Goal: Task Accomplishment & Management: Complete application form

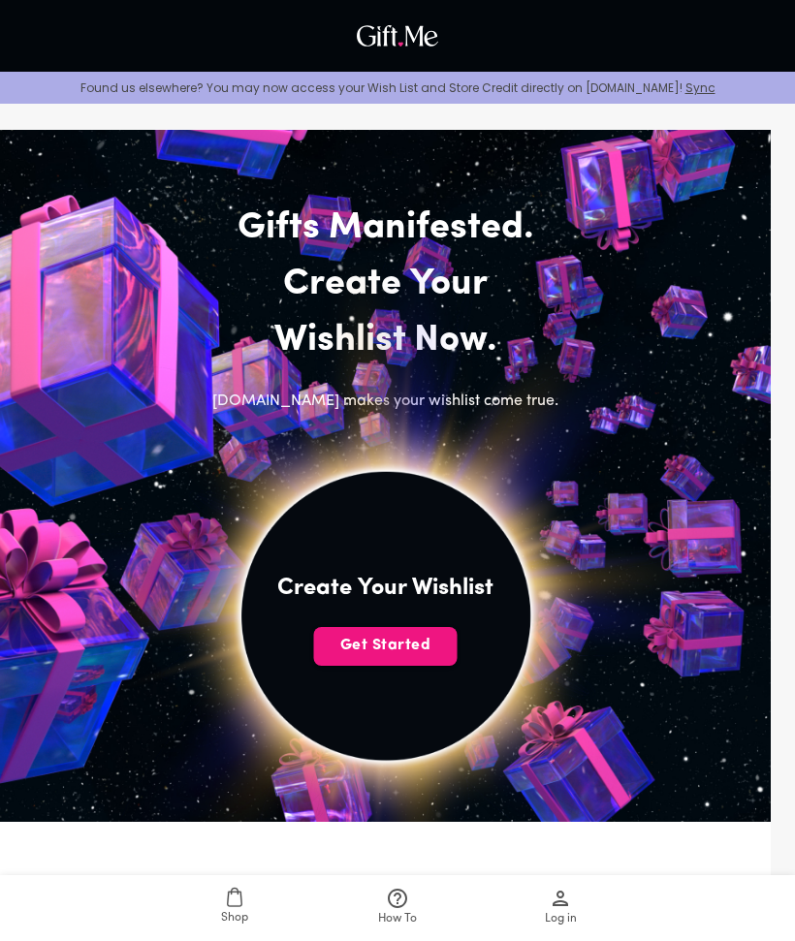
click at [431, 643] on span "Get Started" at bounding box center [385, 645] width 143 height 21
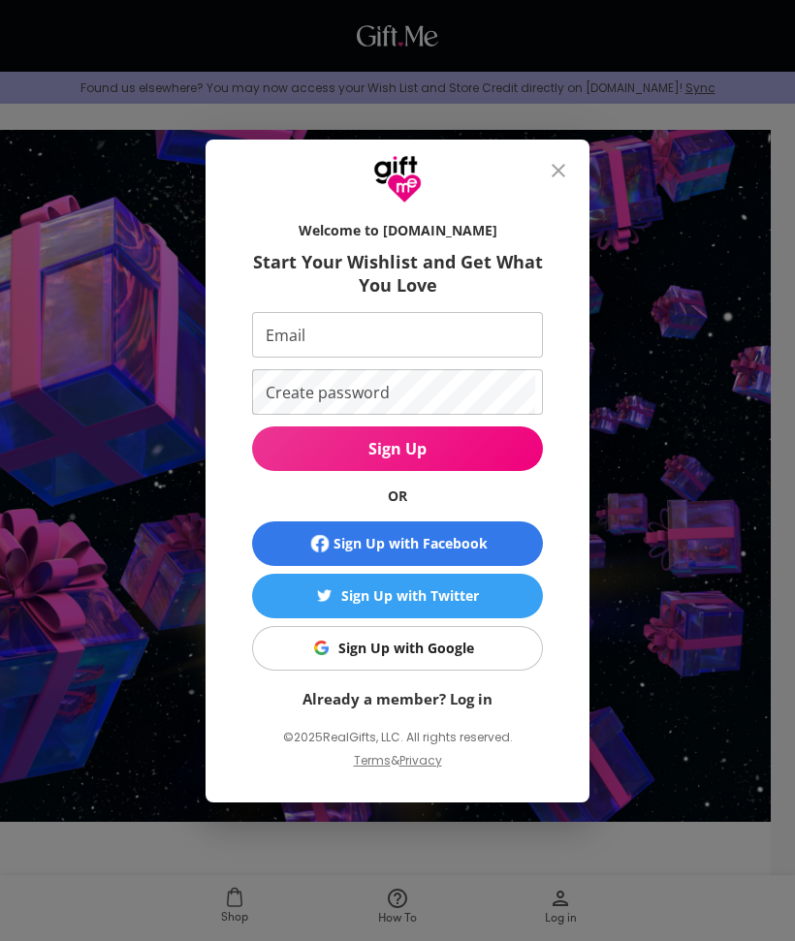
click at [502, 650] on span "Sign Up with Google" at bounding box center [394, 648] width 266 height 21
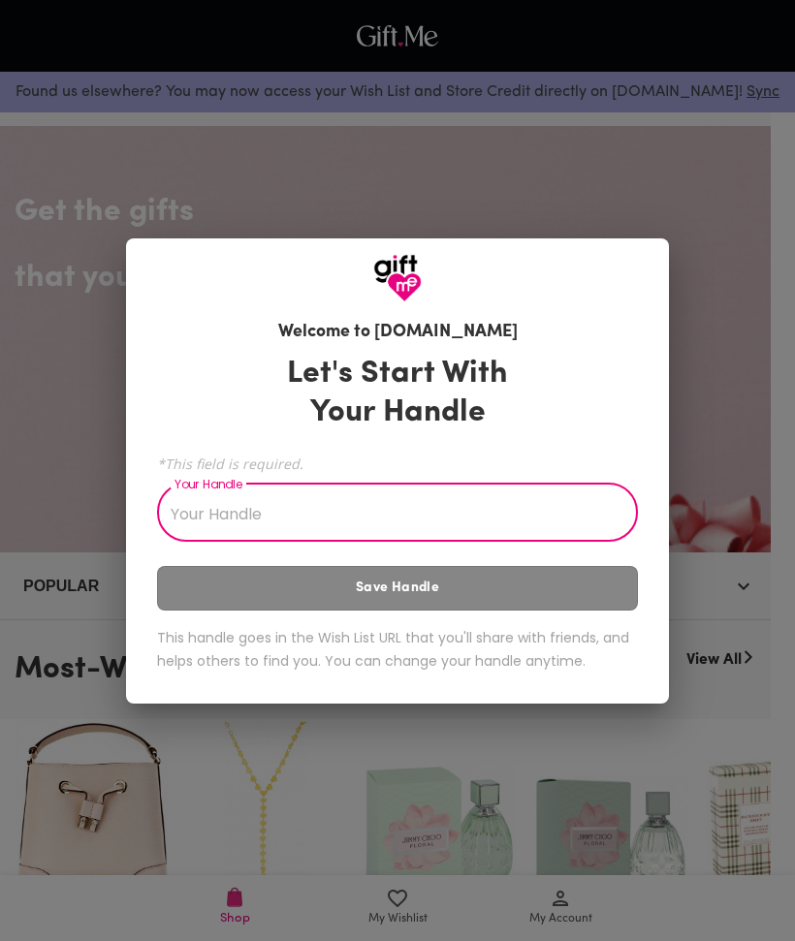
click at [686, 178] on div "Welcome to Gift.me Let's Start With Your Handle *This field is required. Your H…" at bounding box center [397, 470] width 795 height 941
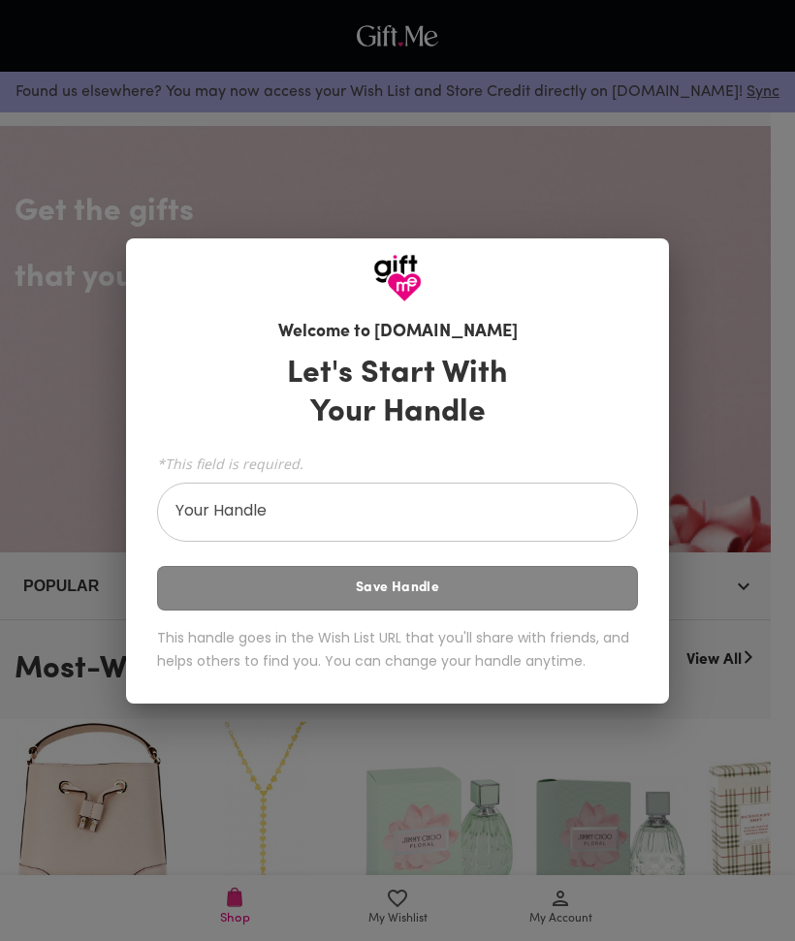
click at [578, 511] on input "Your Handle" at bounding box center [386, 514] width 459 height 54
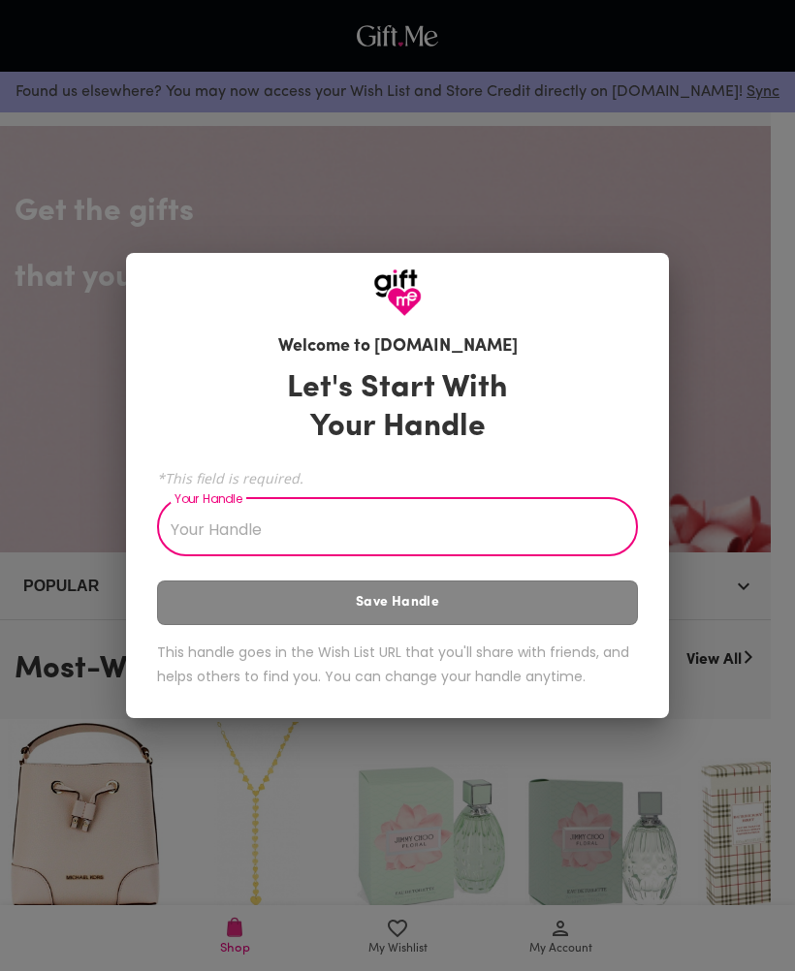
click at [574, 579] on div "Let's Start With Your Handle *This field is required. Your Handle Your Handle S…" at bounding box center [397, 531] width 481 height 342
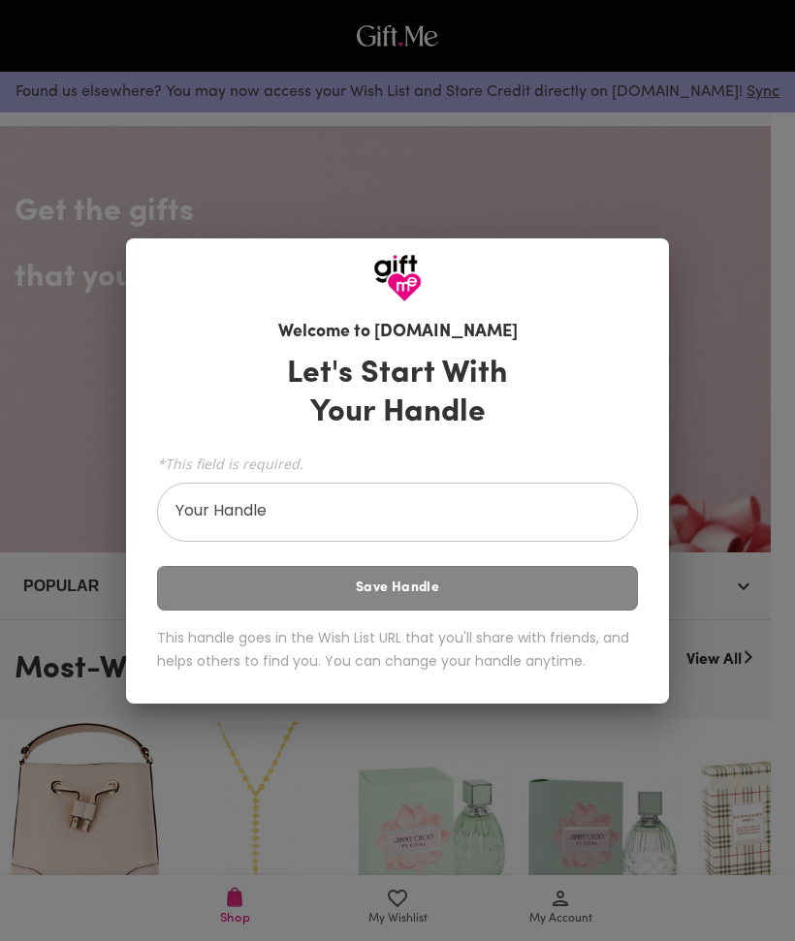
click at [576, 579] on div "Let's Start With Your Handle *This field is required. Your Handle Your Handle S…" at bounding box center [397, 517] width 481 height 342
click at [702, 153] on div "Welcome to Gift.me Let's Start With Your Handle *This field is required. Your H…" at bounding box center [397, 470] width 795 height 941
click at [622, 109] on div "Welcome to Gift.me Let's Start With Your Handle *This field is required. Your H…" at bounding box center [397, 470] width 795 height 941
